Goal: Task Accomplishment & Management: Use online tool/utility

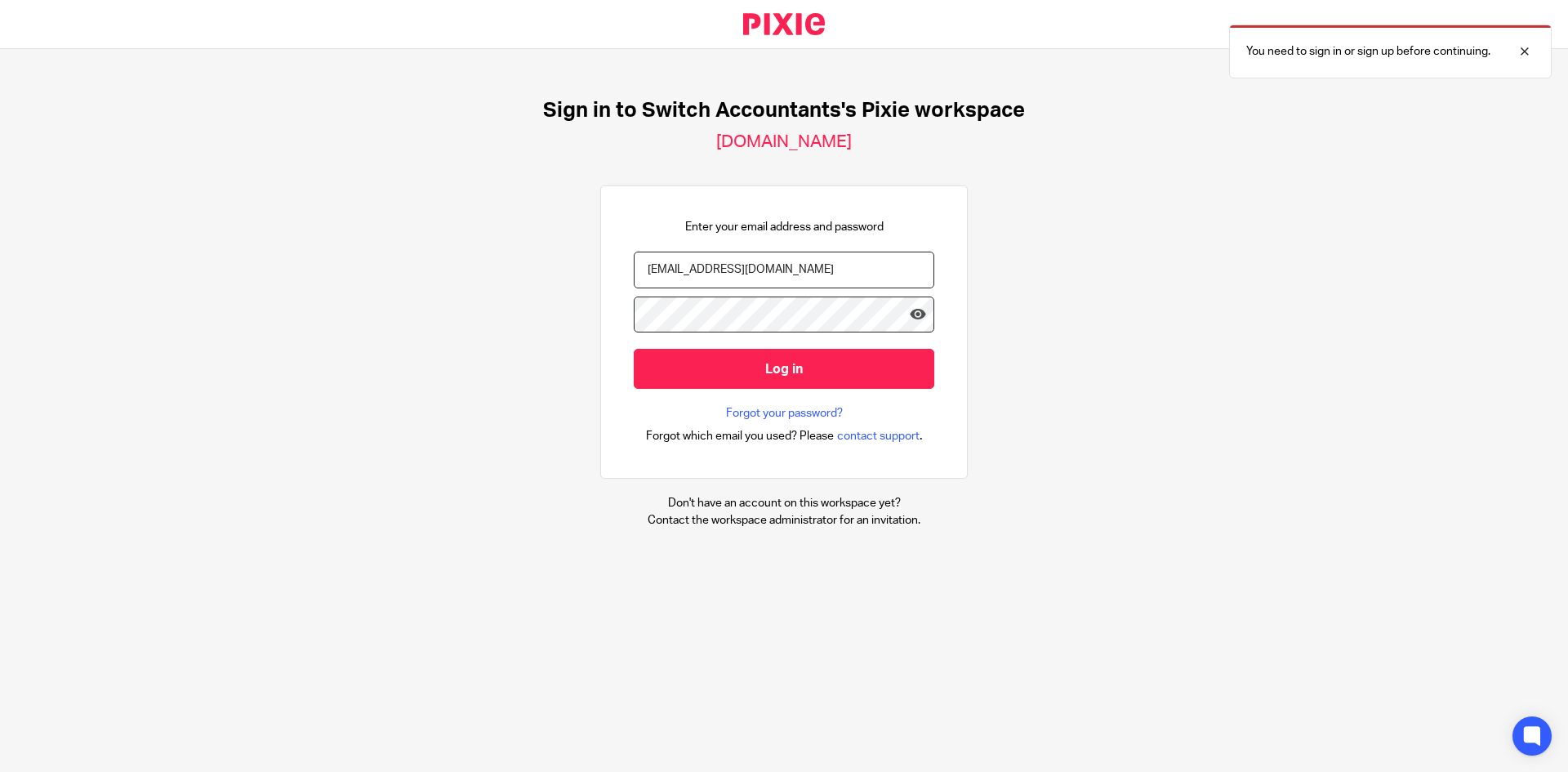
type input "switchaccpt@gmail.com"
click at [634, 349] on input "Log in" at bounding box center [784, 368] width 301 height 40
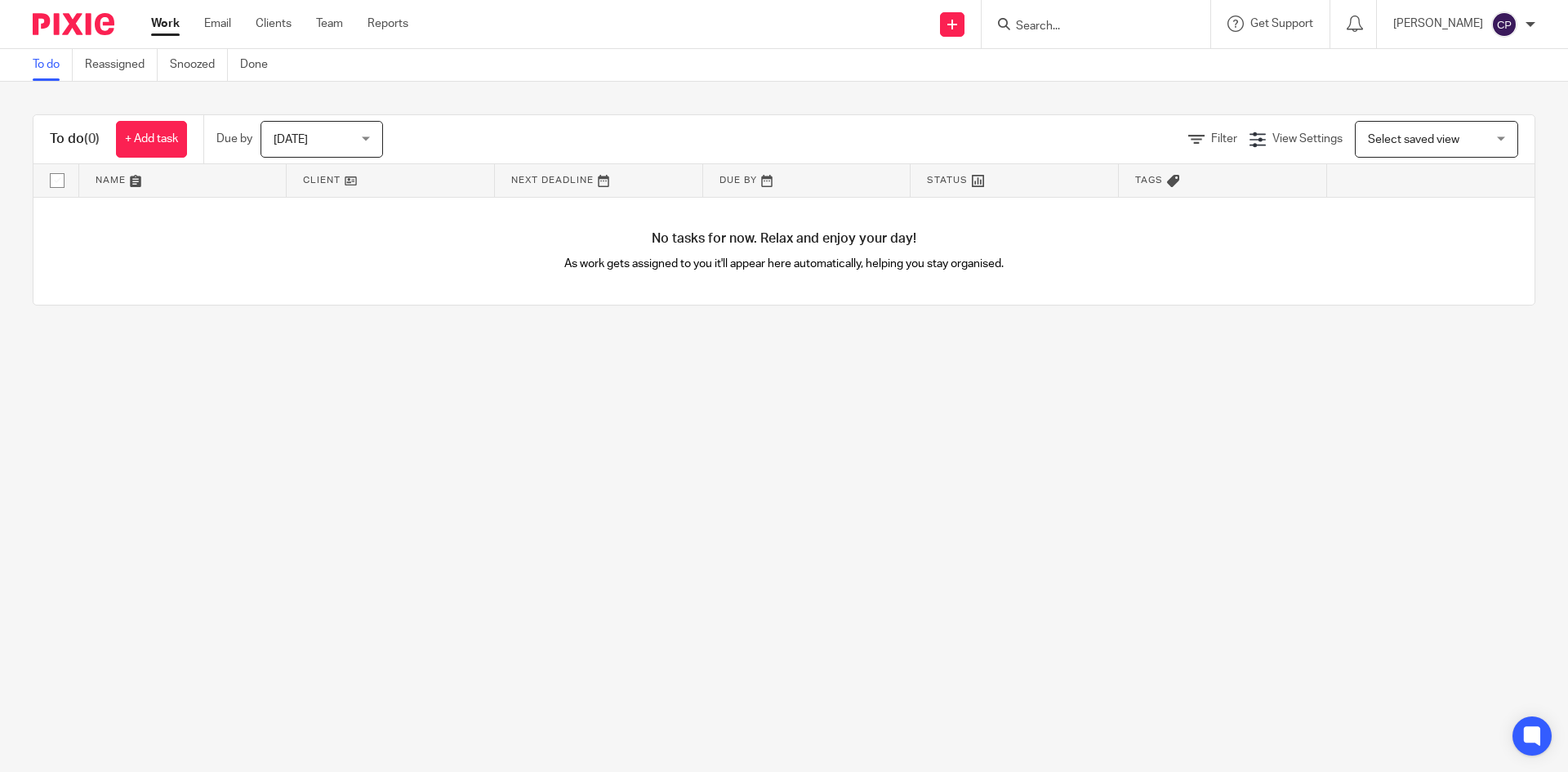
click at [1033, 28] on input "Search" at bounding box center [1087, 27] width 147 height 15
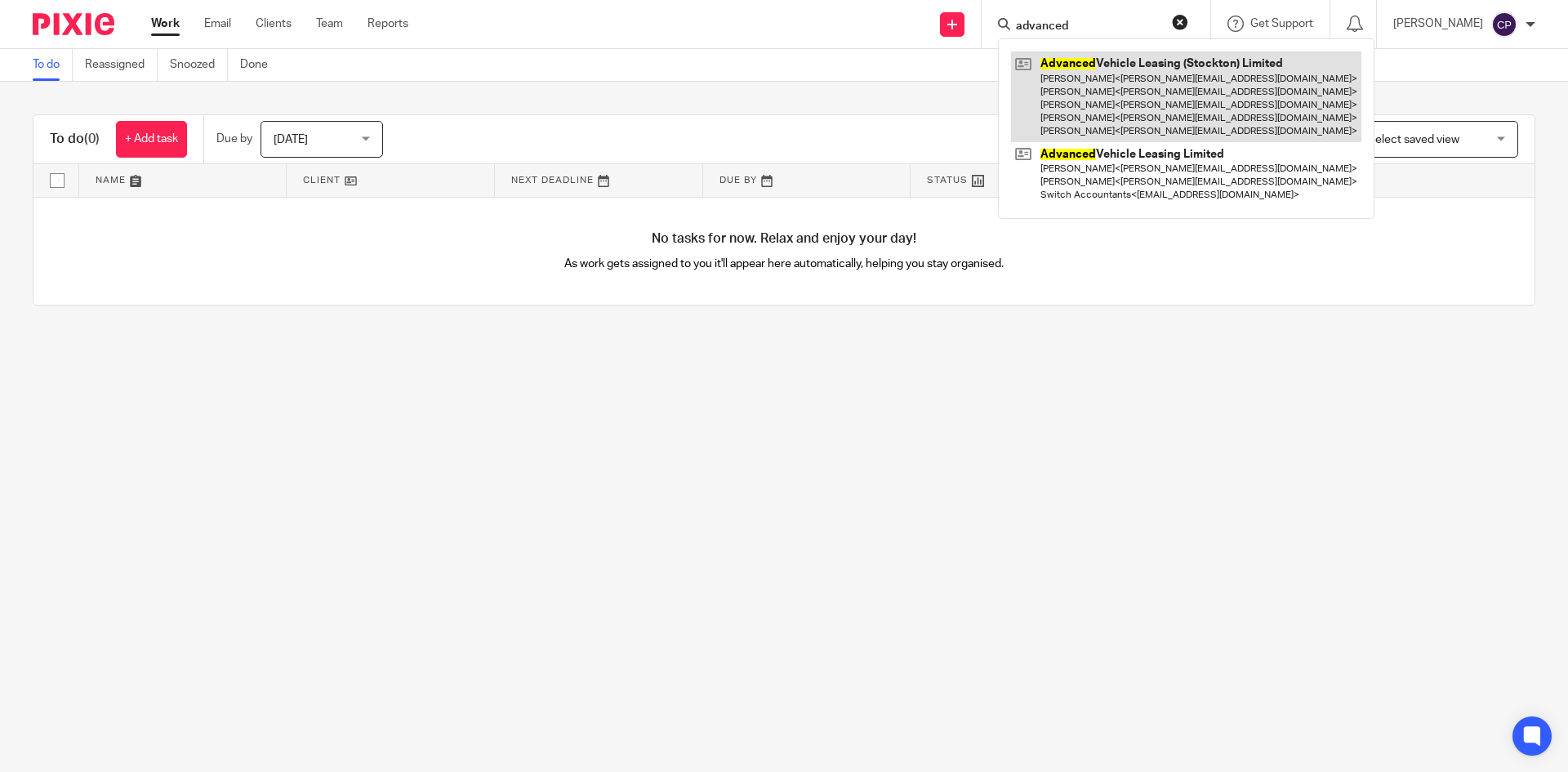
type input "advanced"
click at [1216, 112] on link at bounding box center [1186, 97] width 350 height 91
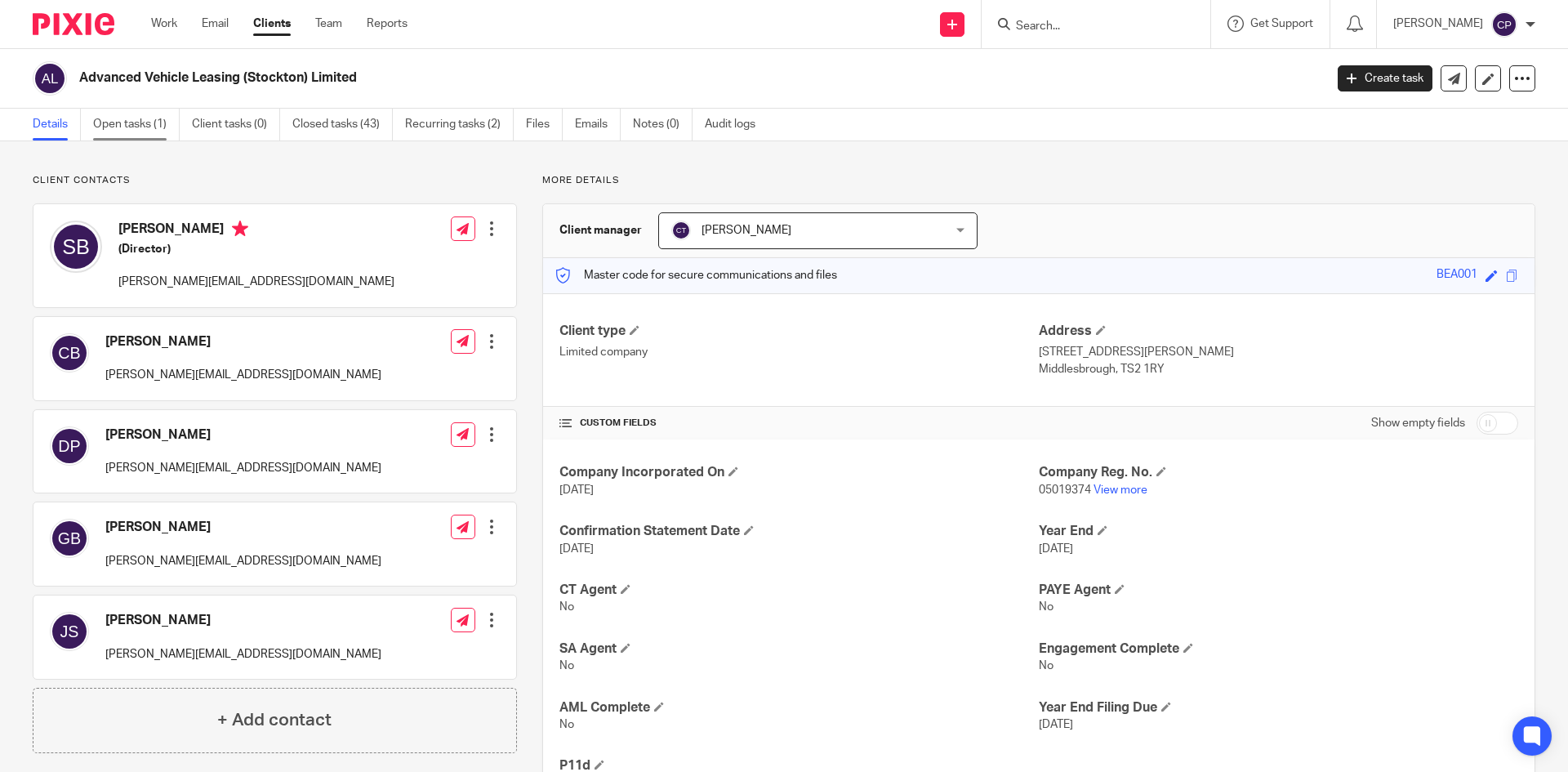
click at [154, 124] on link "Open tasks (1)" at bounding box center [136, 125] width 86 height 32
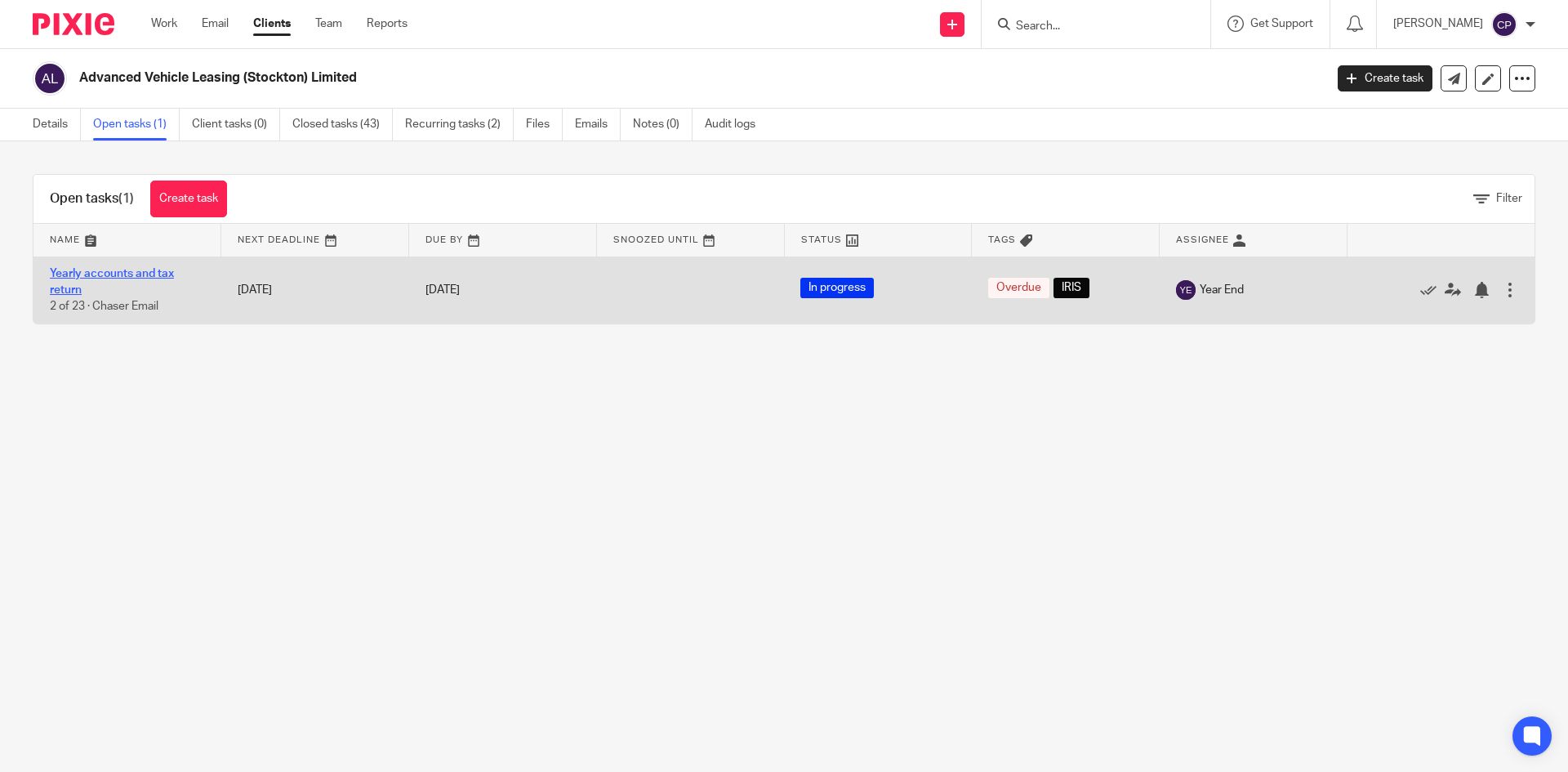
click at [157, 274] on link "Yearly accounts and tax return" at bounding box center [112, 281] width 125 height 28
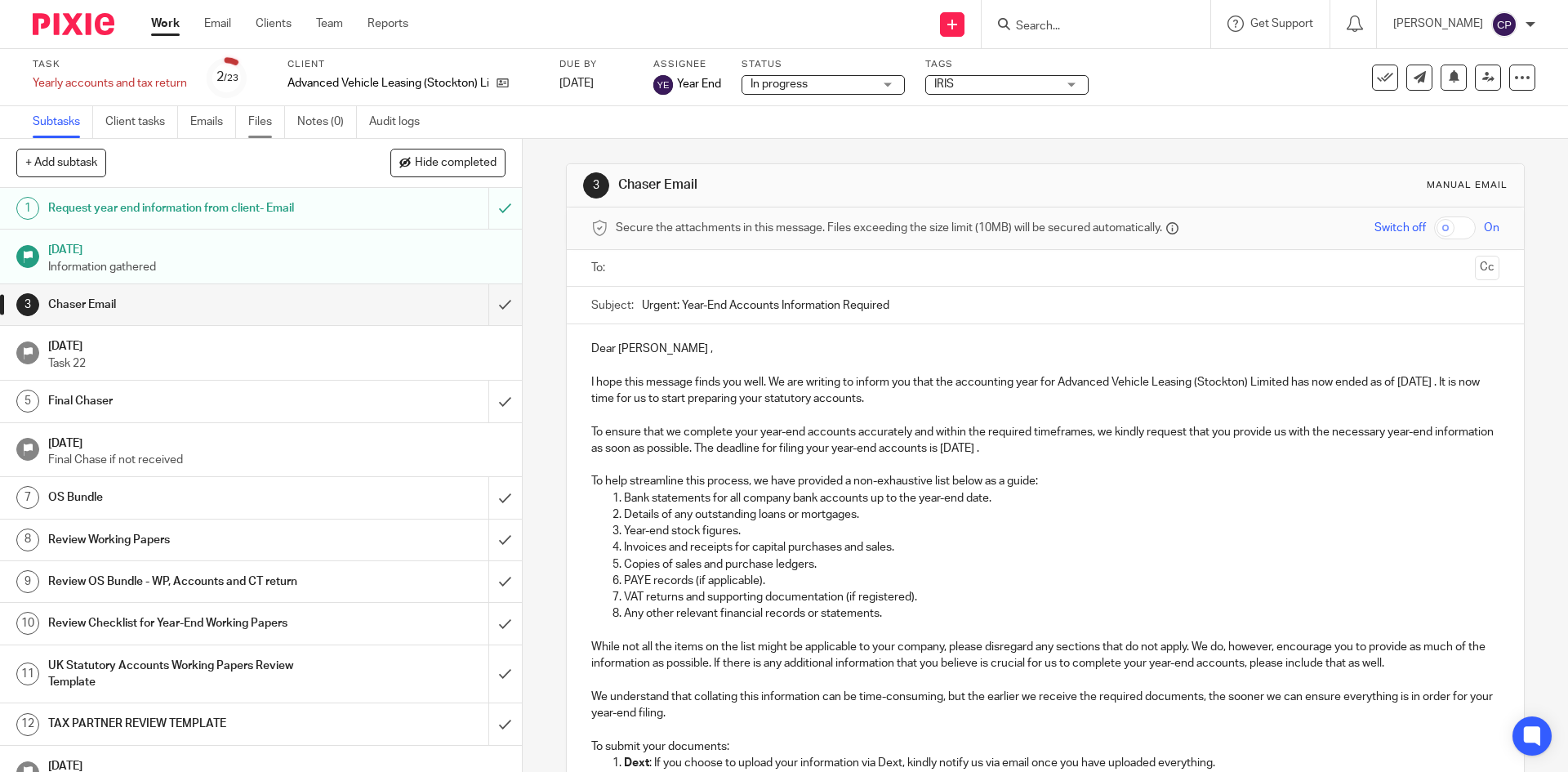
click at [273, 120] on link "Files" at bounding box center [266, 122] width 36 height 32
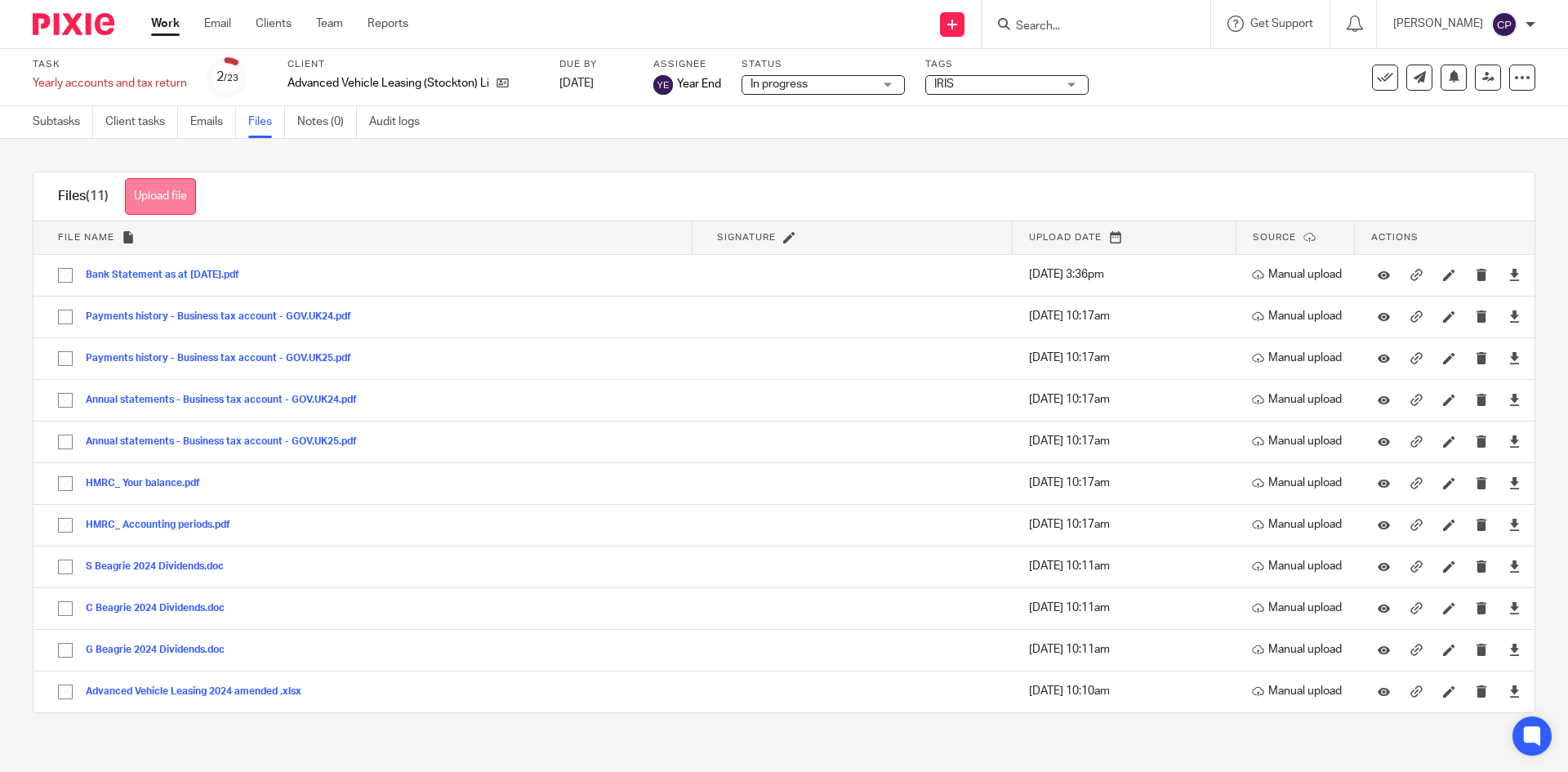
click at [180, 198] on button "Upload file" at bounding box center [160, 196] width 71 height 36
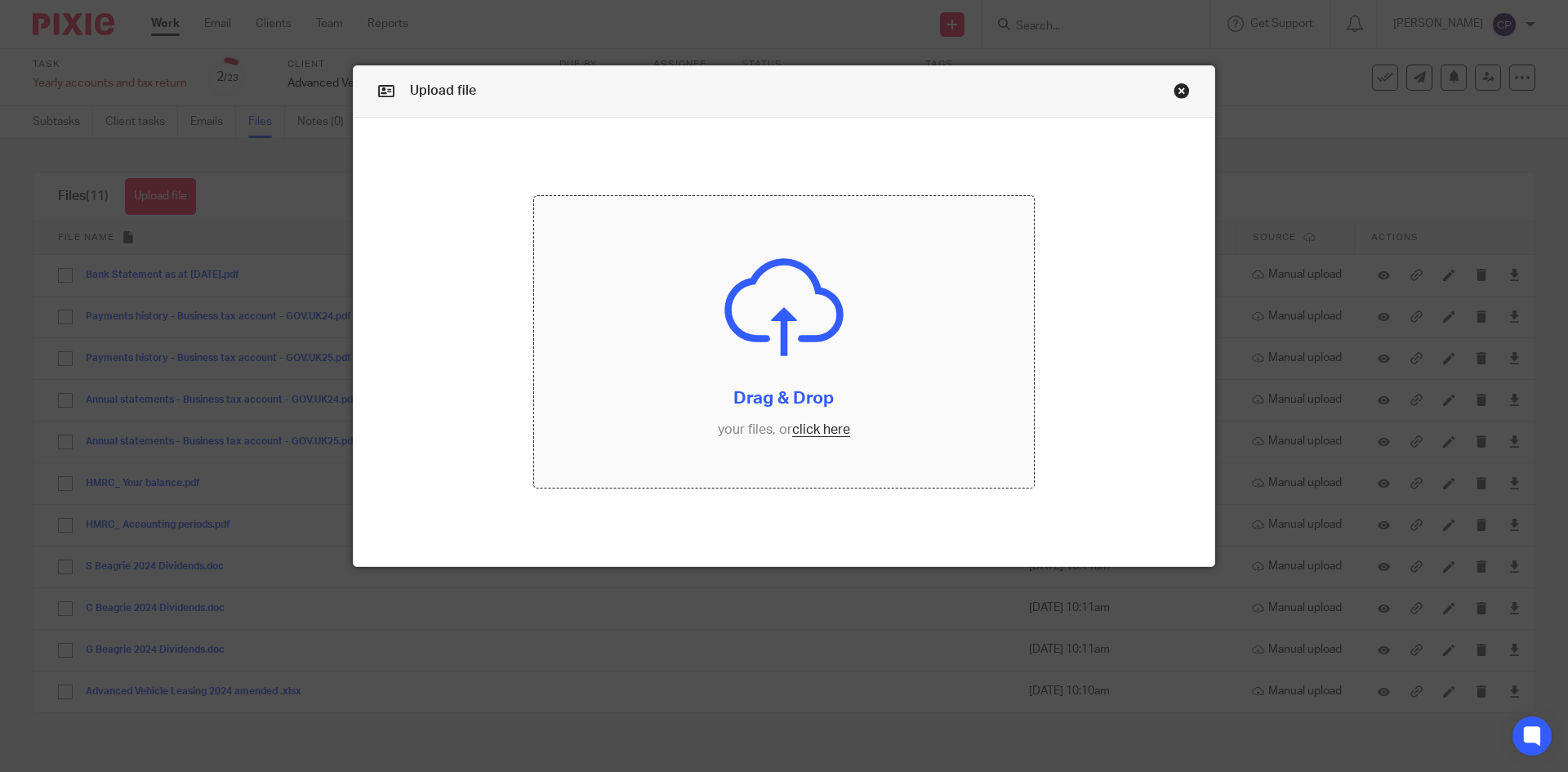
click at [813, 397] on input "file" at bounding box center [784, 342] width 501 height 293
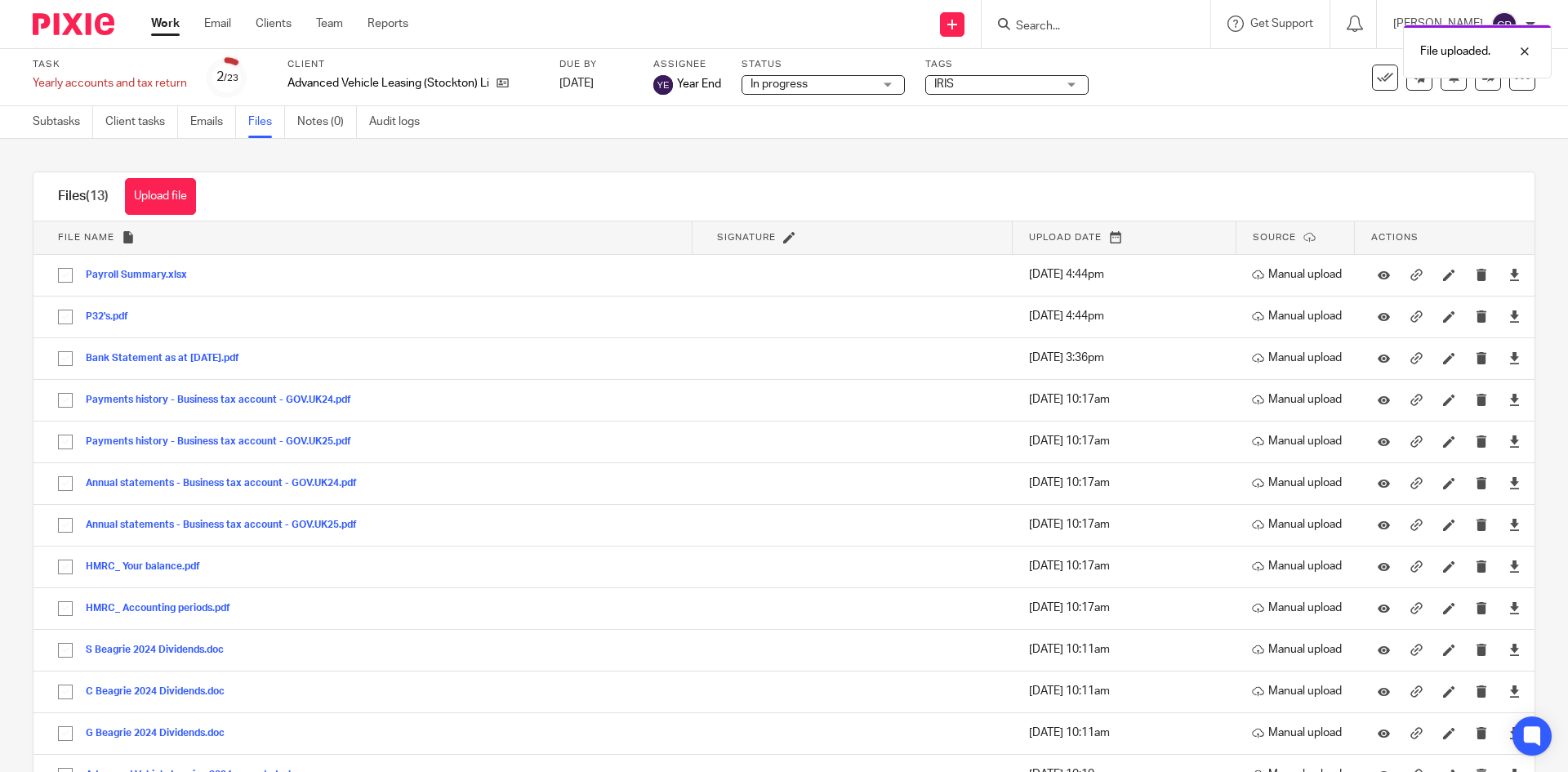
click at [1049, 27] on div "File uploaded." at bounding box center [1167, 47] width 768 height 62
click at [1012, 25] on div "File uploaded." at bounding box center [1167, 47] width 768 height 62
click at [1523, 52] on div at bounding box center [1513, 52] width 44 height 20
click at [1035, 27] on input "Search" at bounding box center [1087, 27] width 147 height 15
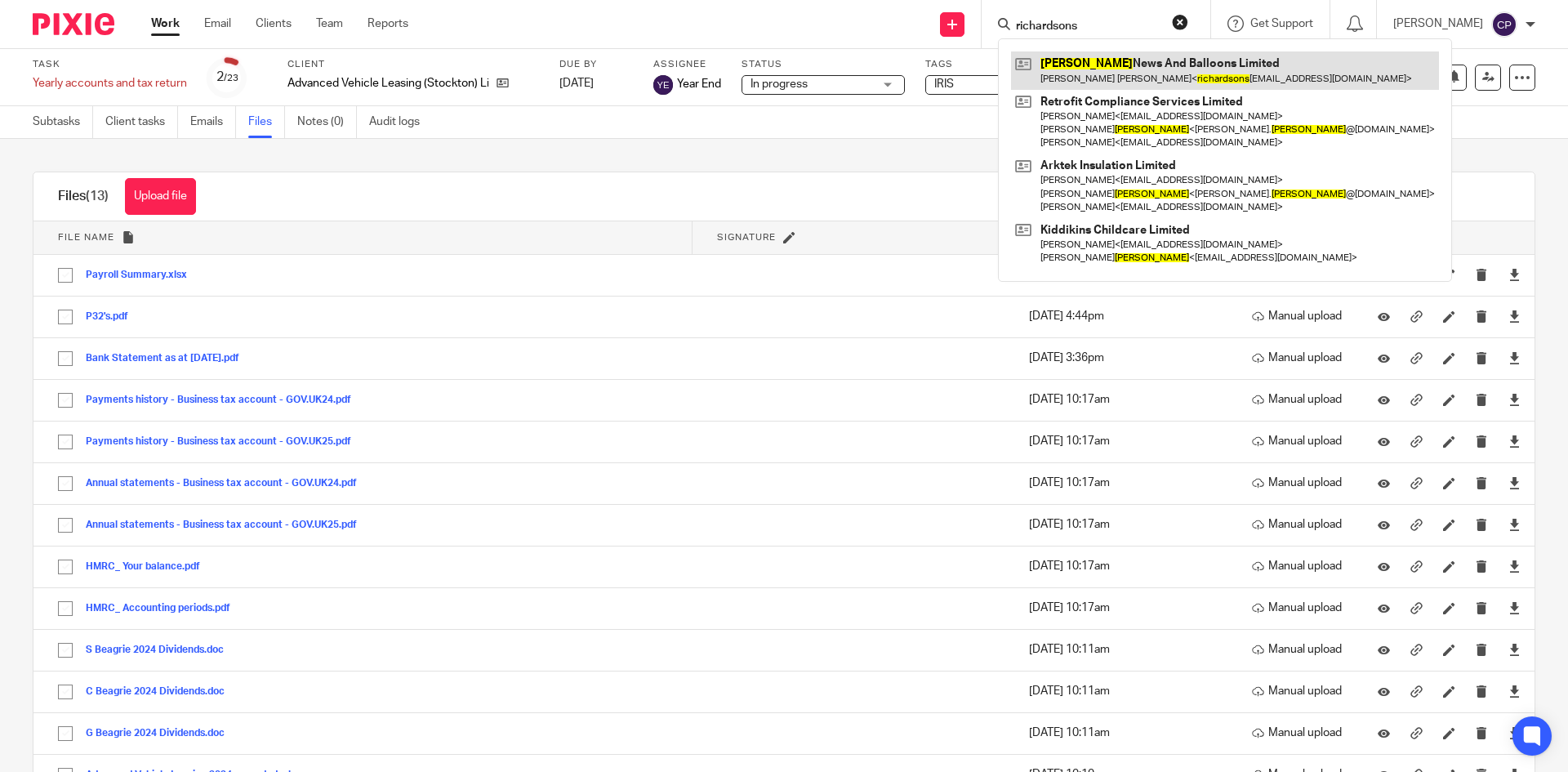
type input "richardsons"
click at [1071, 67] on link at bounding box center [1225, 70] width 428 height 37
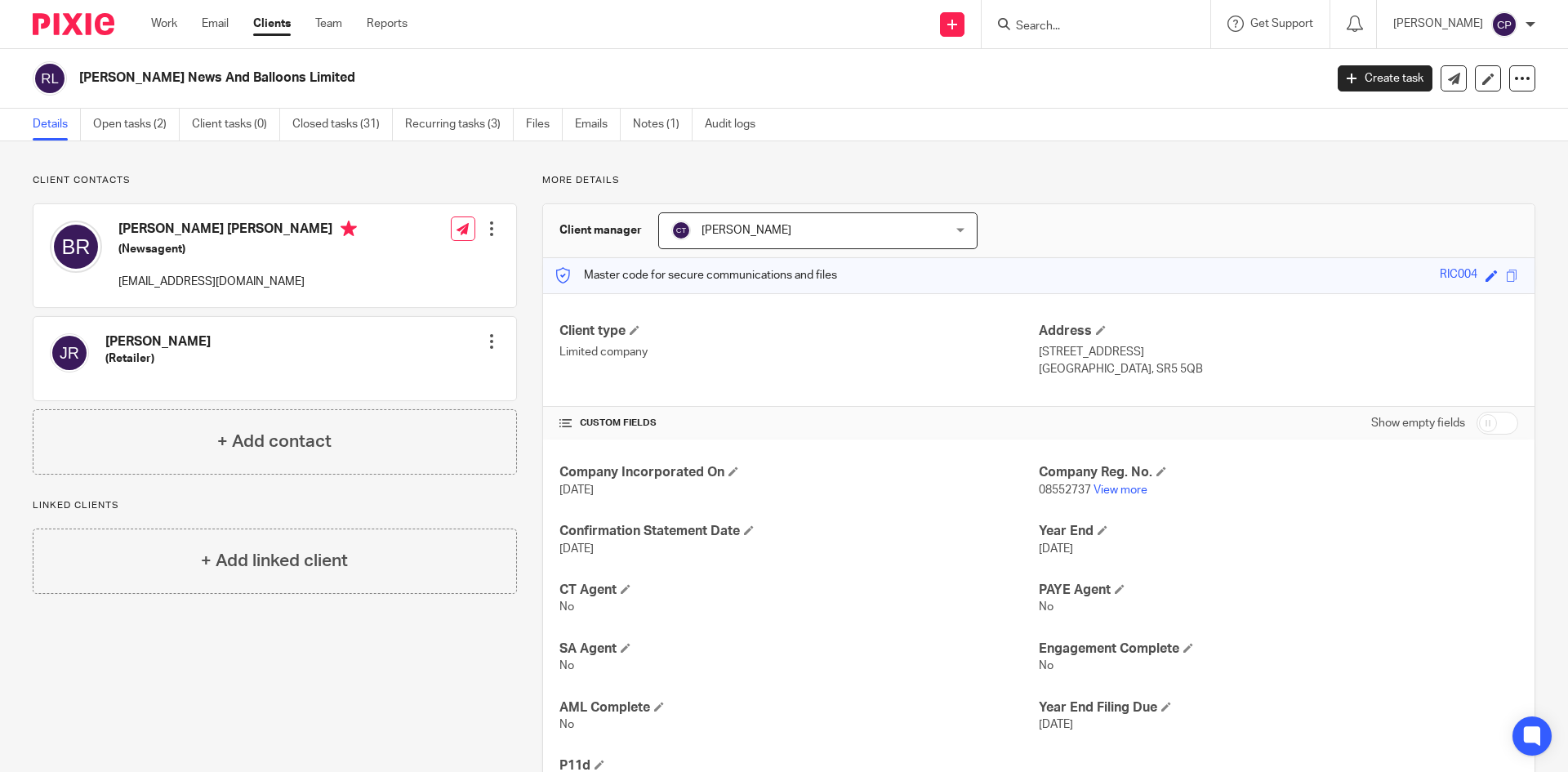
click at [144, 124] on link "Open tasks (2)" at bounding box center [136, 125] width 86 height 32
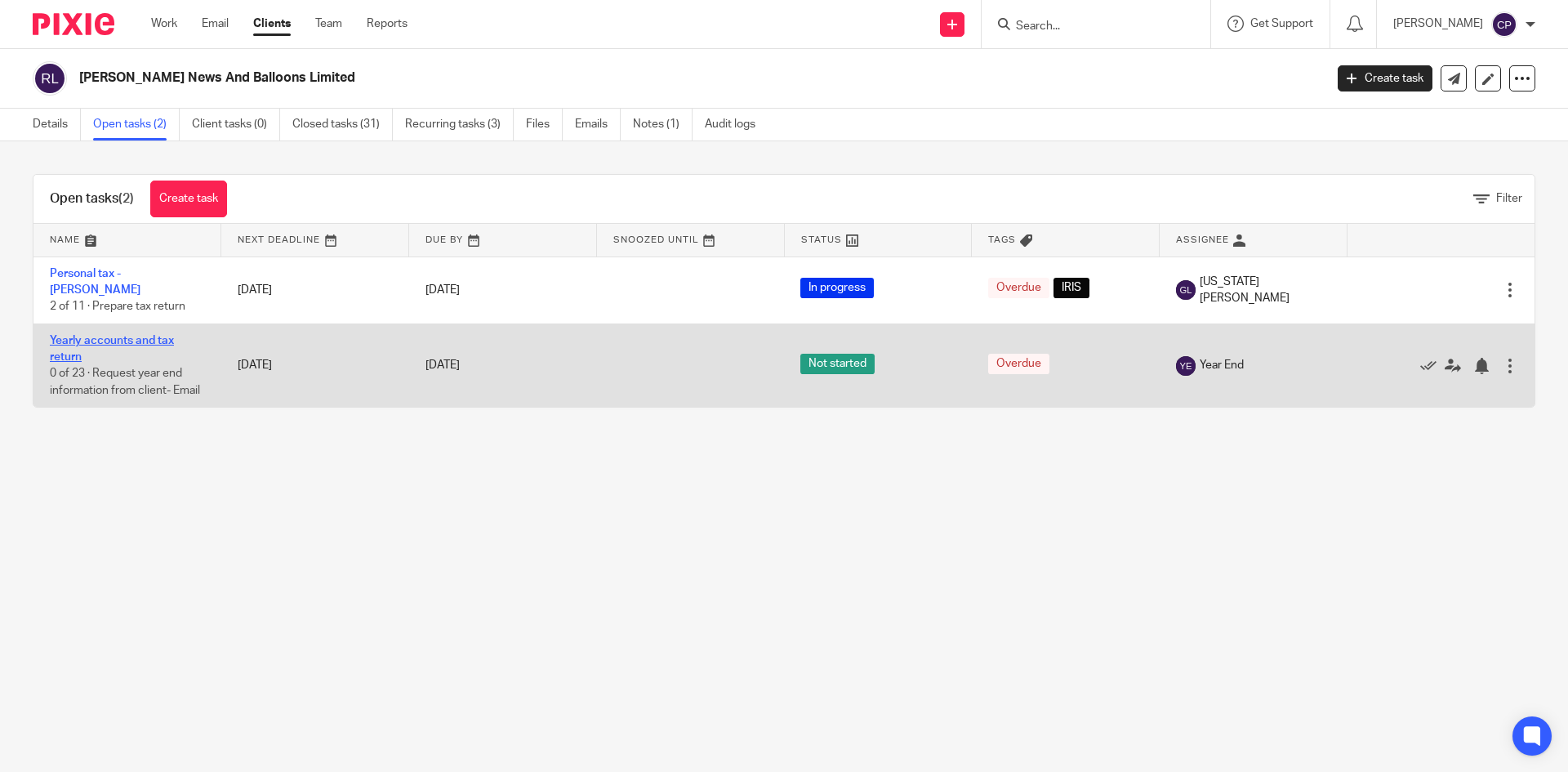
click at [157, 334] on link "Yearly accounts and tax return" at bounding box center [112, 348] width 125 height 28
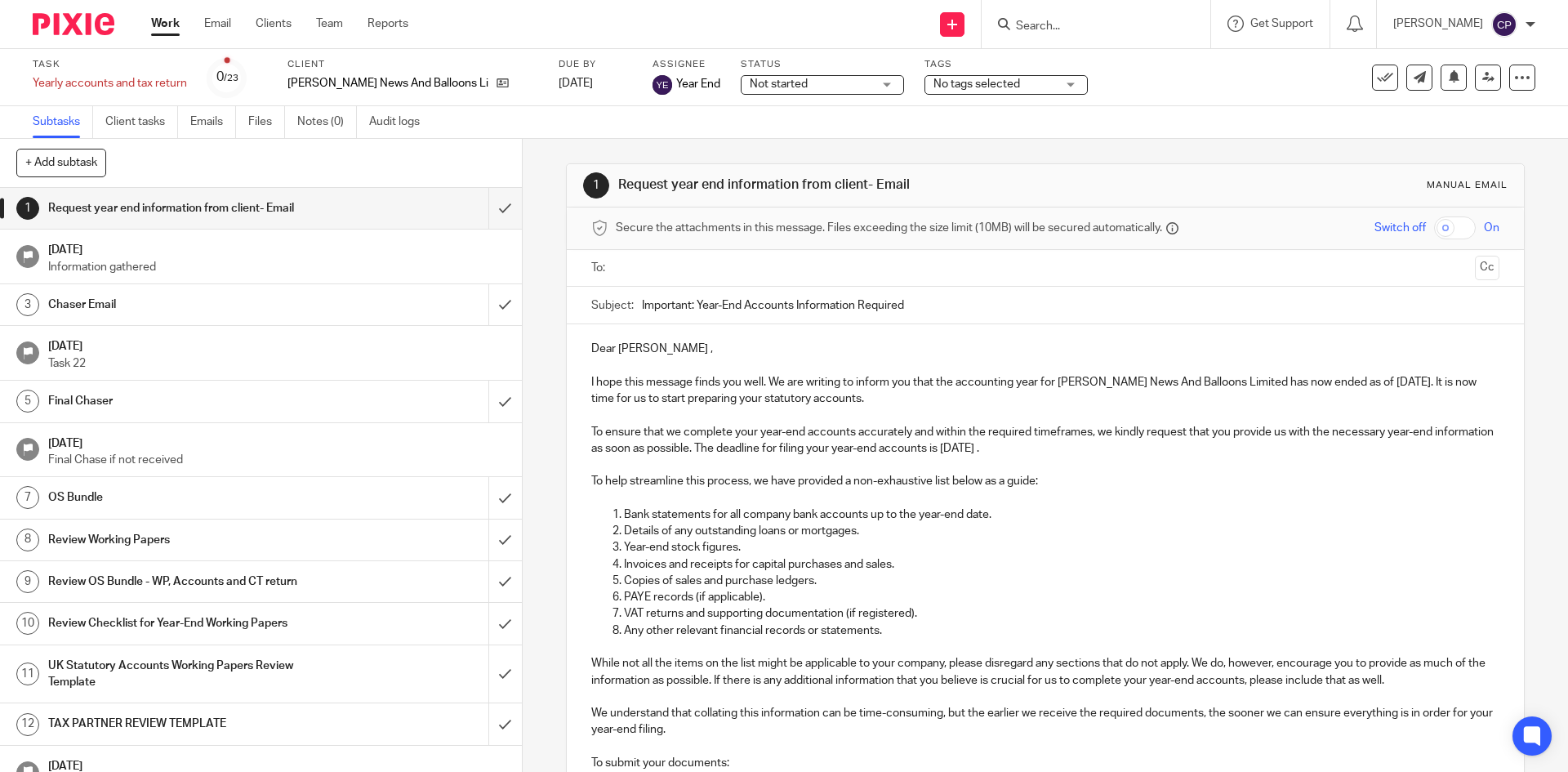
click at [266, 125] on link "Files" at bounding box center [266, 122] width 36 height 32
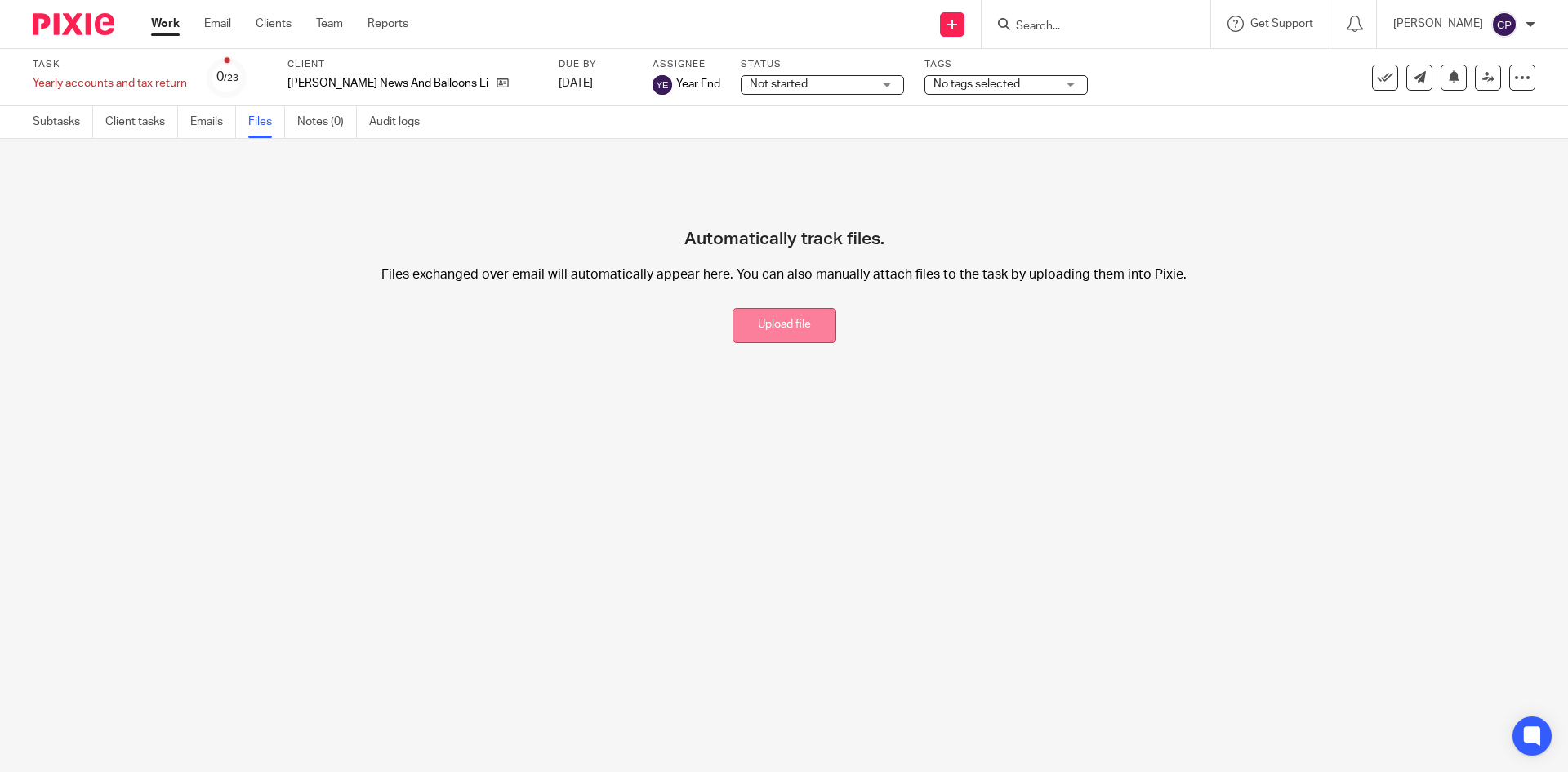
click at [760, 334] on button "Upload file" at bounding box center [784, 325] width 104 height 35
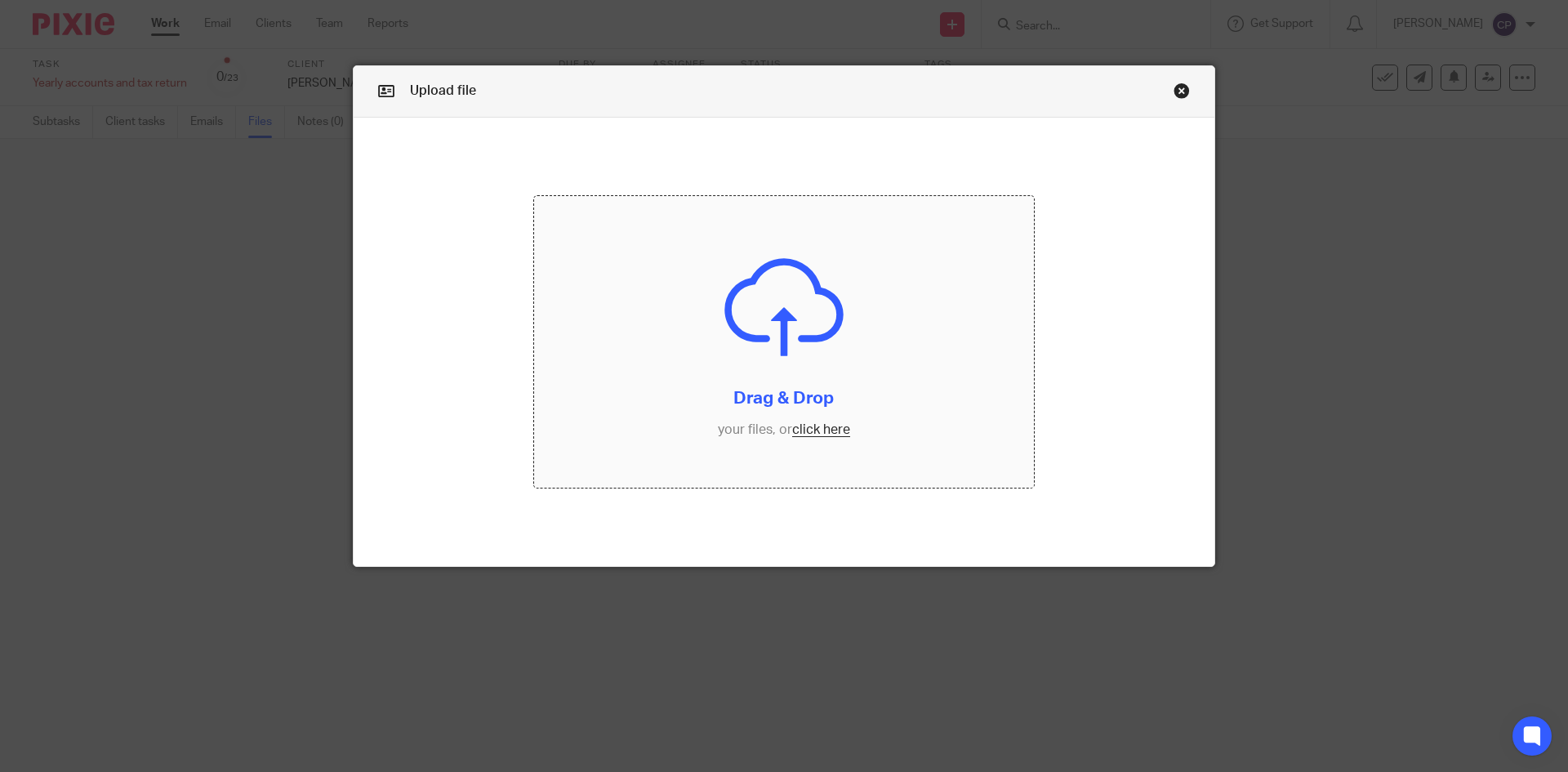
click at [798, 430] on input "file" at bounding box center [784, 342] width 501 height 293
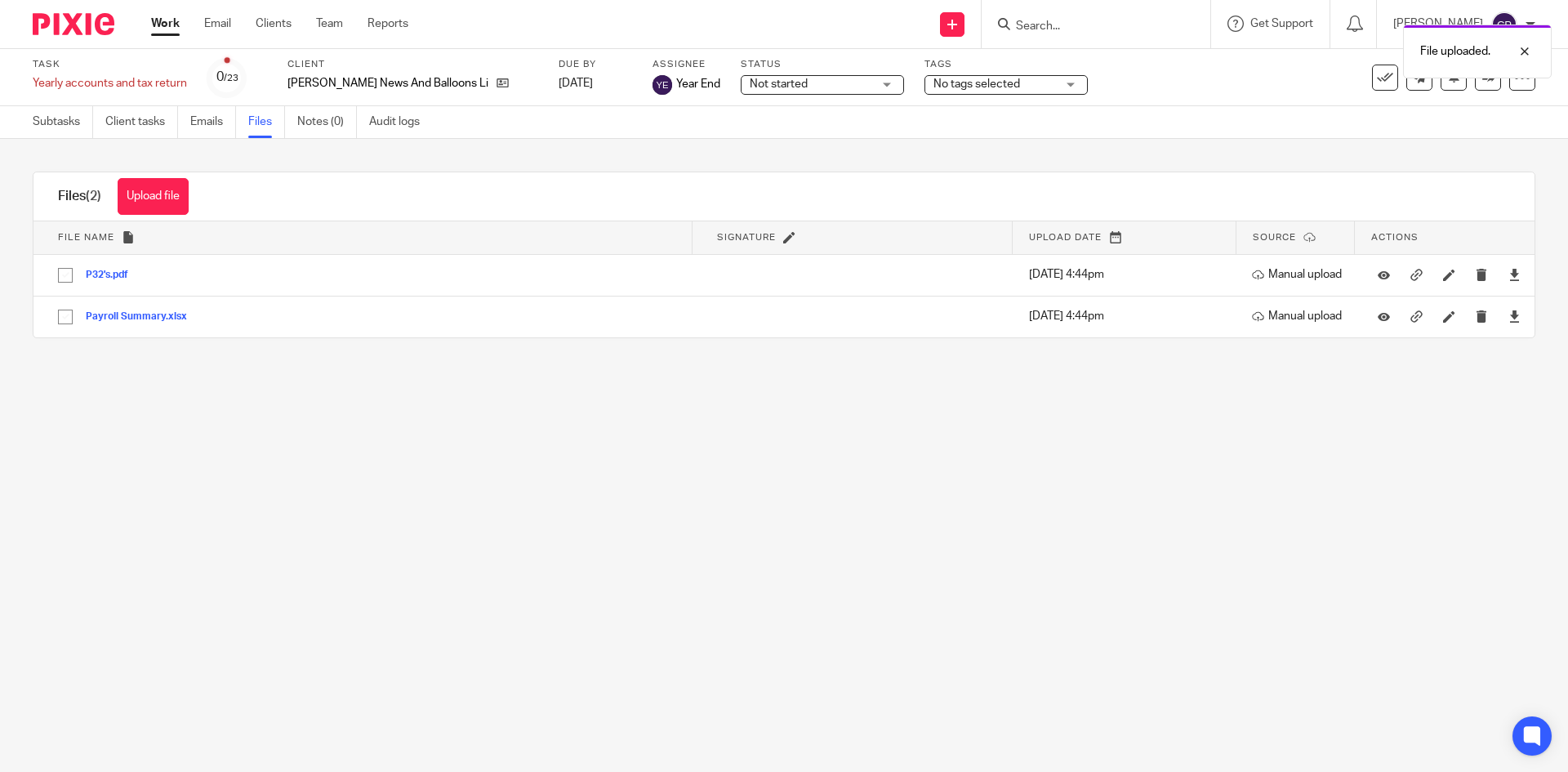
click at [1025, 19] on div "File uploaded." at bounding box center [1167, 47] width 768 height 62
click at [1024, 27] on div "File uploaded." at bounding box center [1167, 47] width 768 height 62
click at [1027, 26] on input "Search" at bounding box center [1087, 27] width 147 height 15
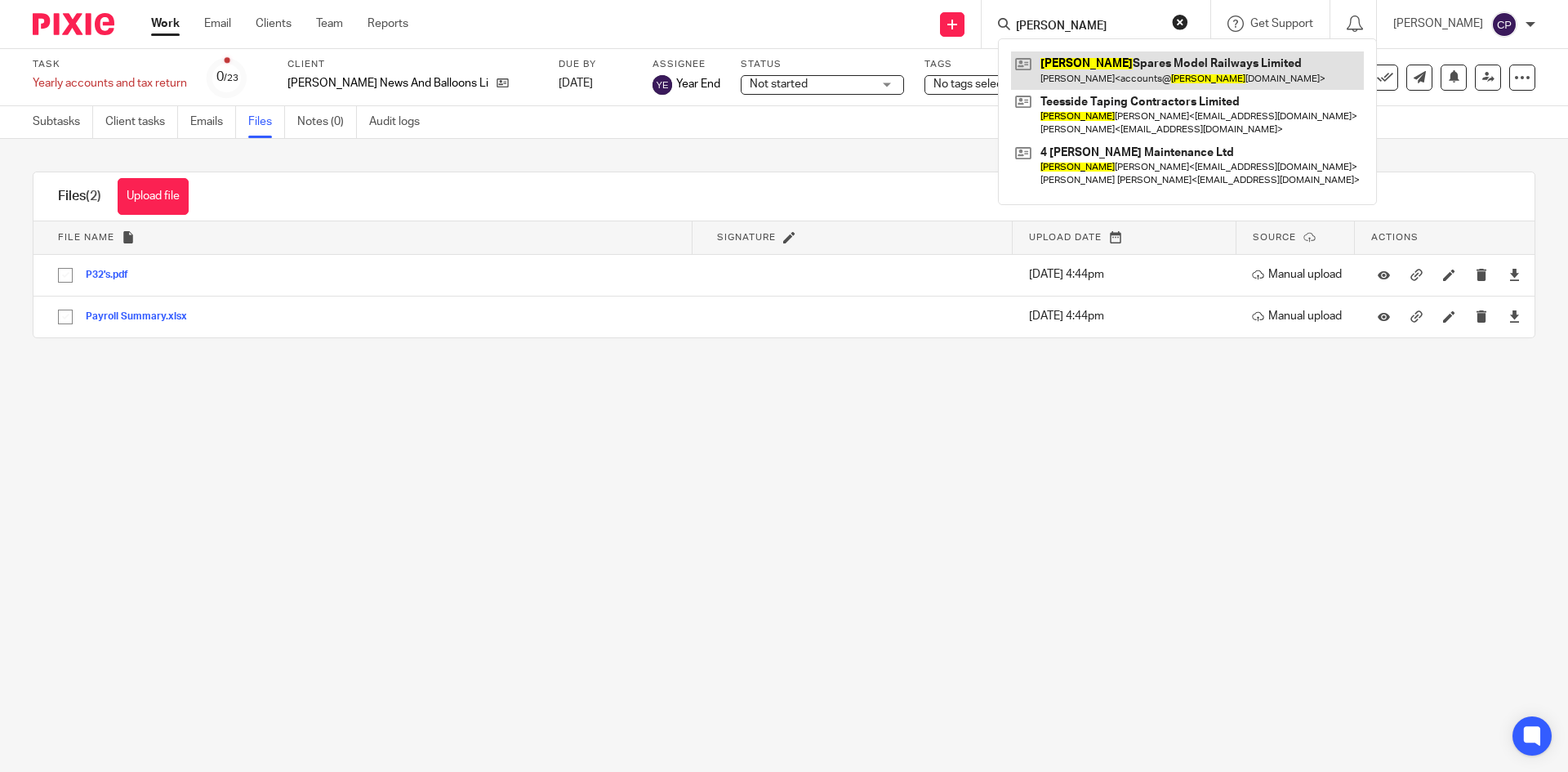
type input "peters"
click at [1078, 59] on link at bounding box center [1187, 70] width 353 height 37
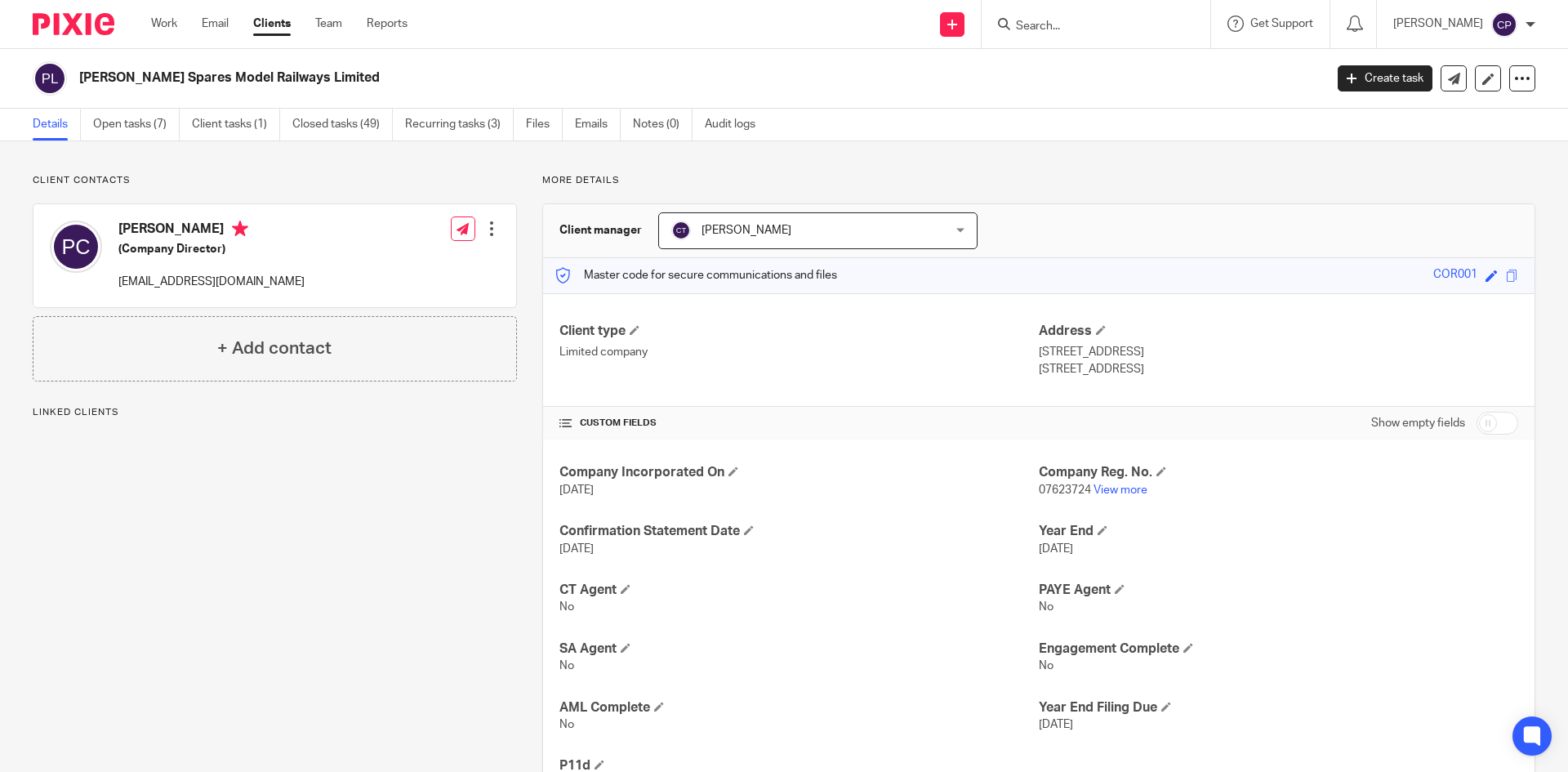
click at [144, 125] on link "Open tasks (7)" at bounding box center [136, 125] width 86 height 32
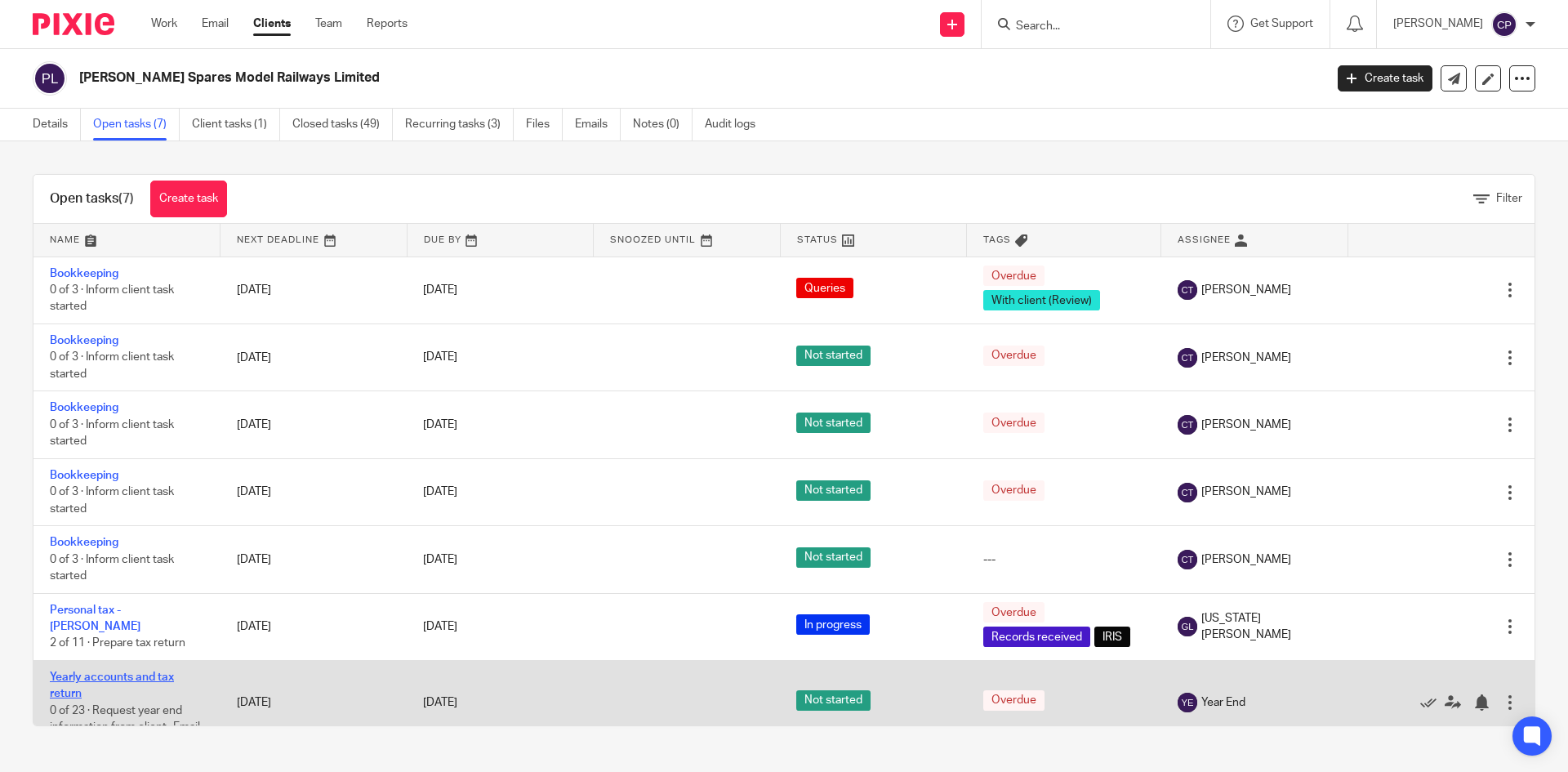
click at [149, 671] on link "Yearly accounts and tax return" at bounding box center [112, 685] width 125 height 28
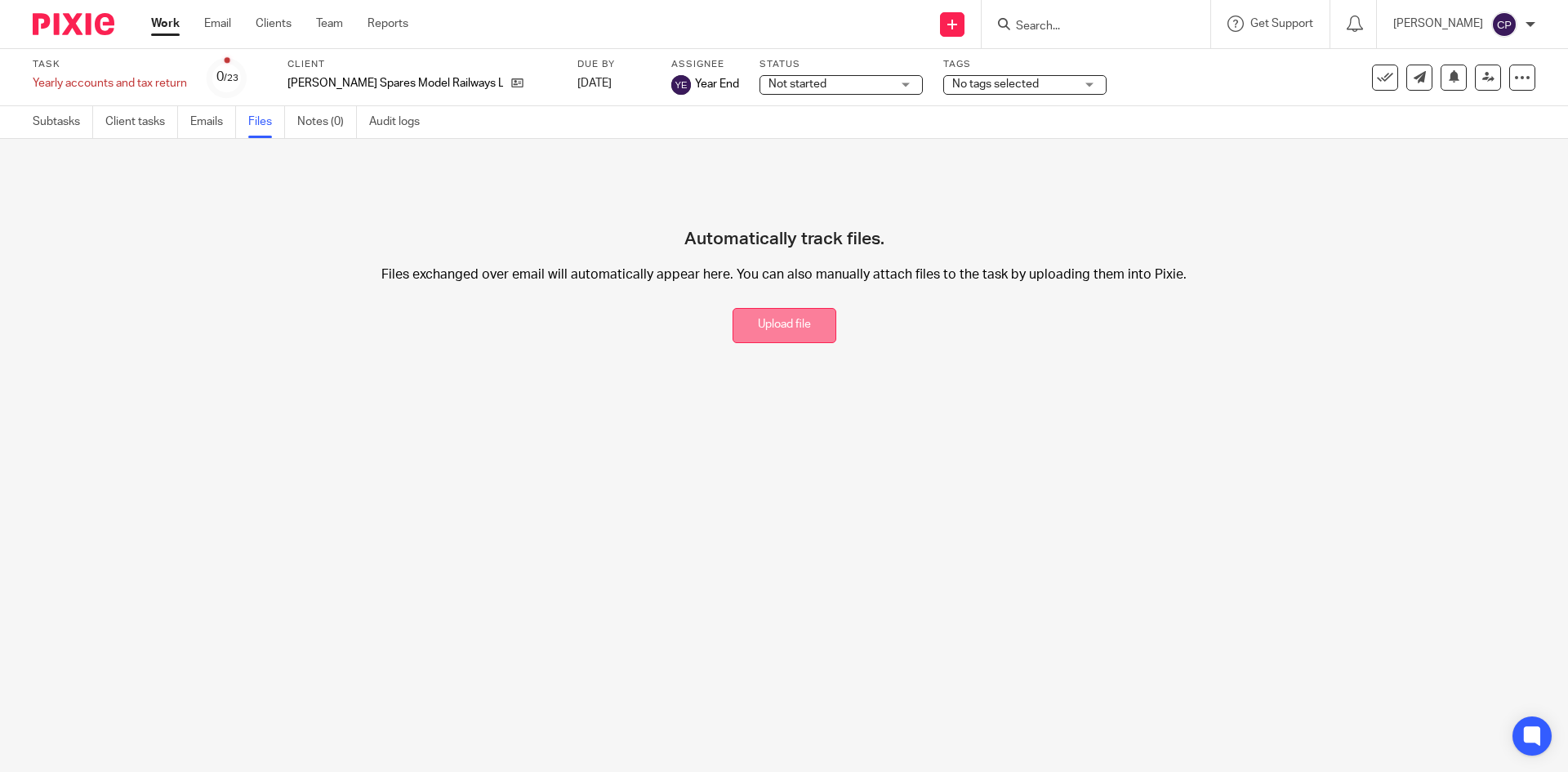
click at [755, 334] on button "Upload file" at bounding box center [784, 325] width 104 height 35
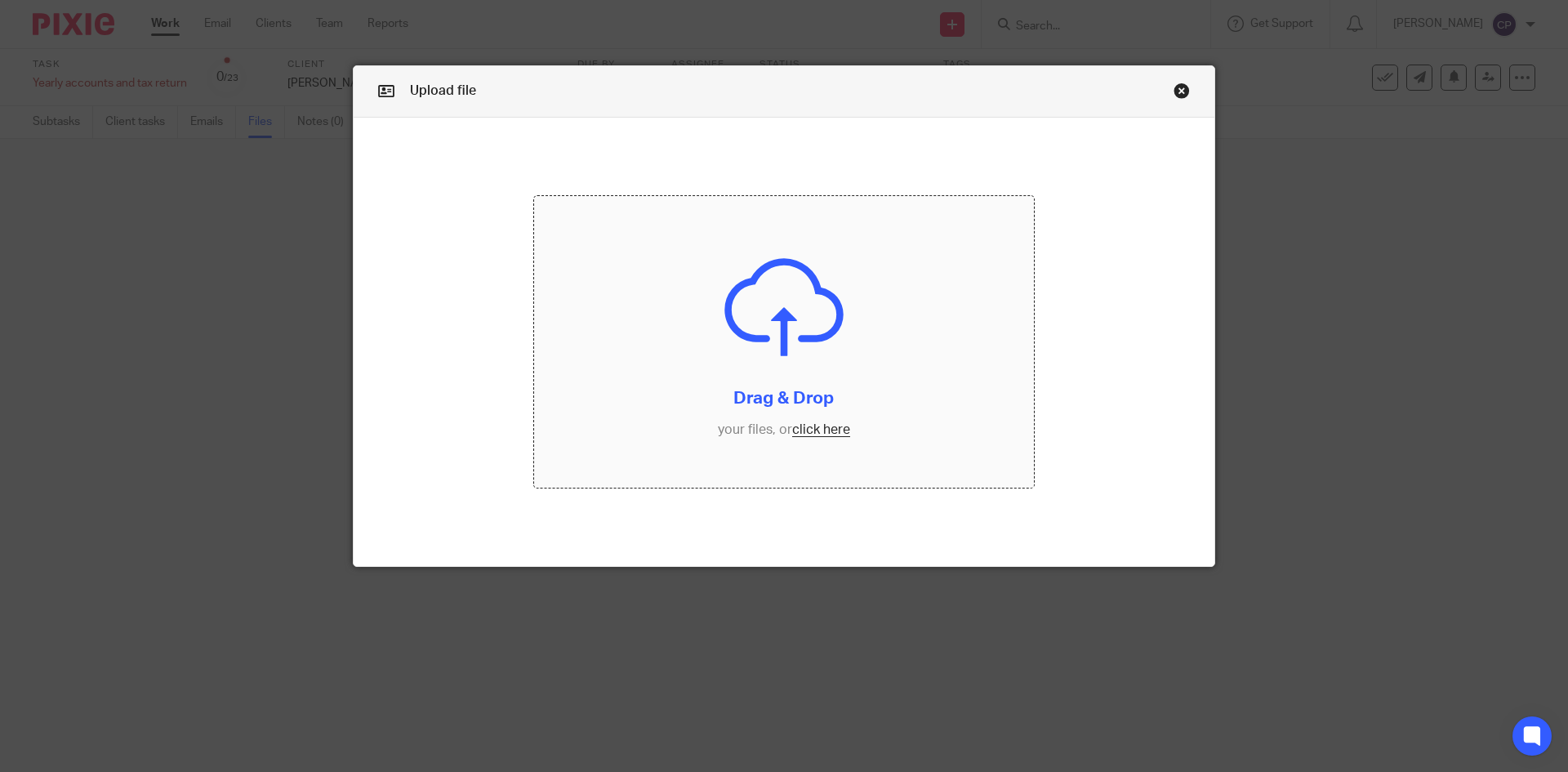
click at [824, 428] on input "file" at bounding box center [784, 342] width 501 height 293
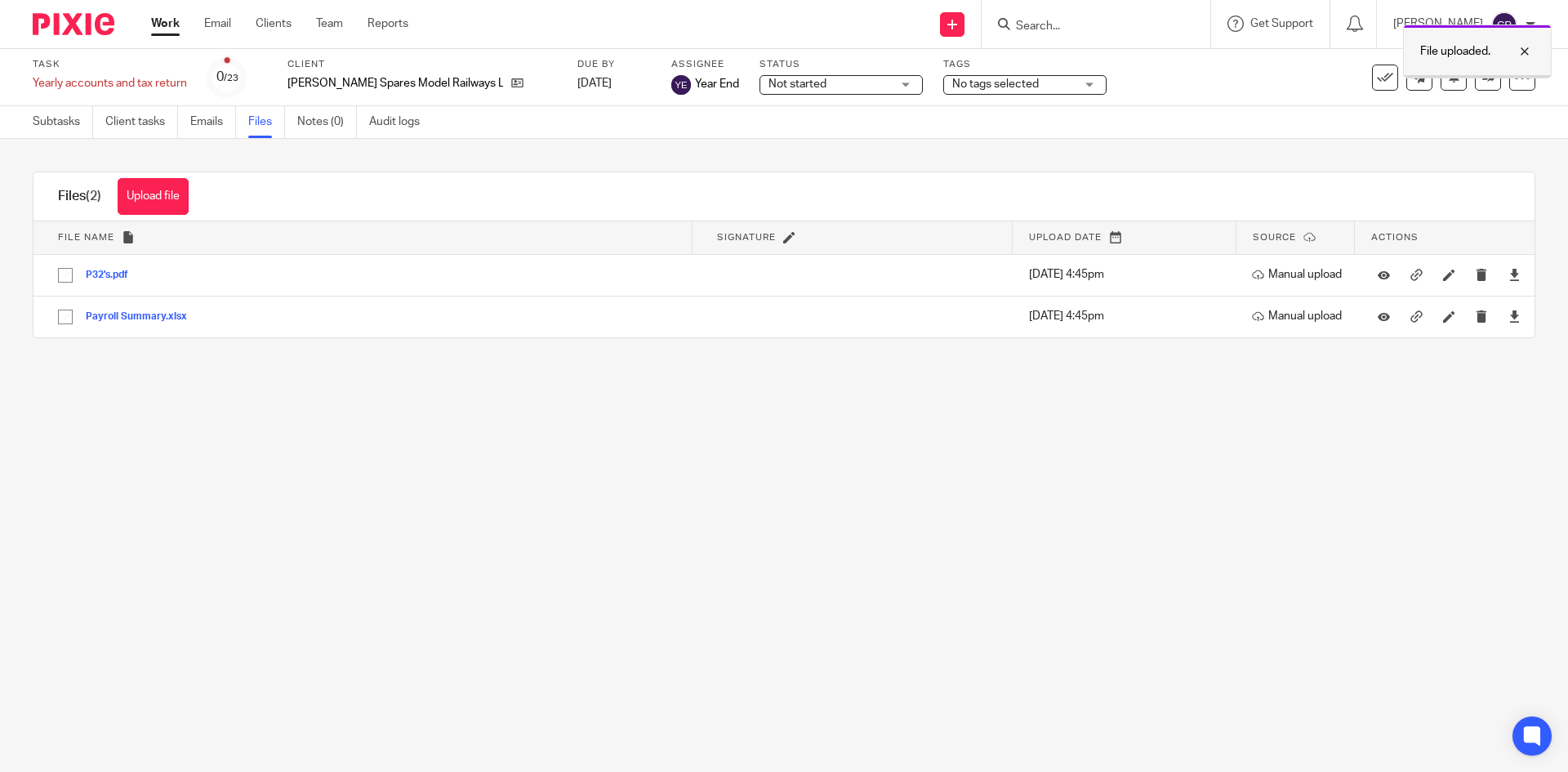
click at [1525, 51] on div at bounding box center [1513, 52] width 44 height 20
click at [1530, 25] on div at bounding box center [1530, 24] width 10 height 10
drag, startPoint x: 1463, startPoint y: 110, endPoint x: 1389, endPoint y: 77, distance: 81.0
click at [1463, 110] on span "Logout" at bounding box center [1459, 113] width 36 height 12
